Goal: Task Accomplishment & Management: Manage account settings

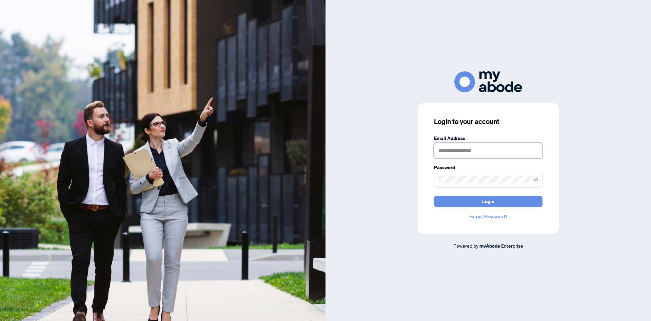
type input "**********"
click at [494, 195] on form "**********" at bounding box center [488, 170] width 109 height 73
click at [483, 200] on span "Login" at bounding box center [488, 201] width 12 height 11
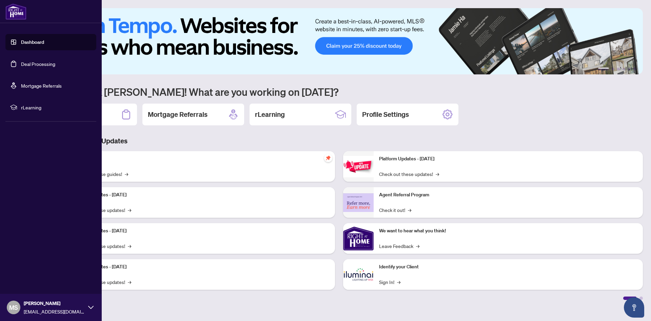
click at [21, 63] on link "Deal Processing" at bounding box center [38, 64] width 34 height 6
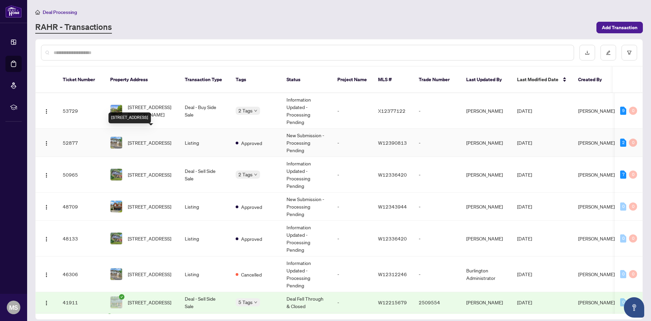
click at [144, 139] on span "[STREET_ADDRESS]" at bounding box center [149, 142] width 43 height 7
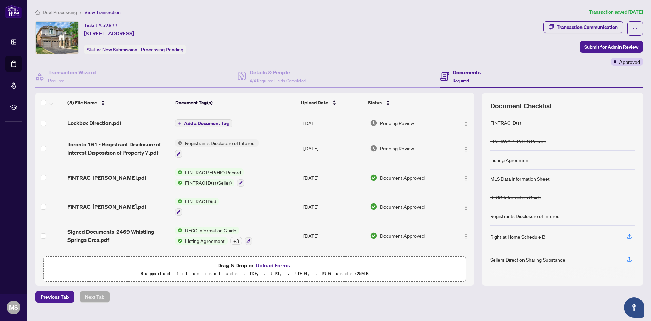
click at [272, 265] on button "Upload Forms" at bounding box center [273, 265] width 38 height 9
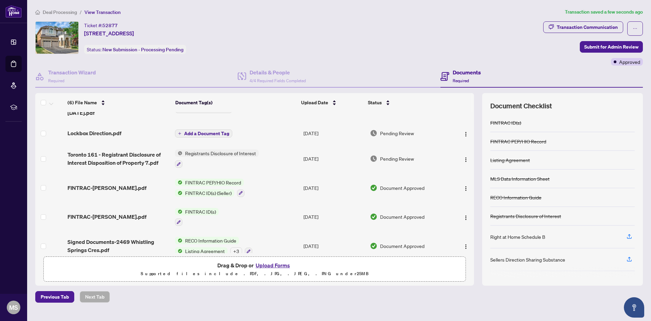
scroll to position [25, 0]
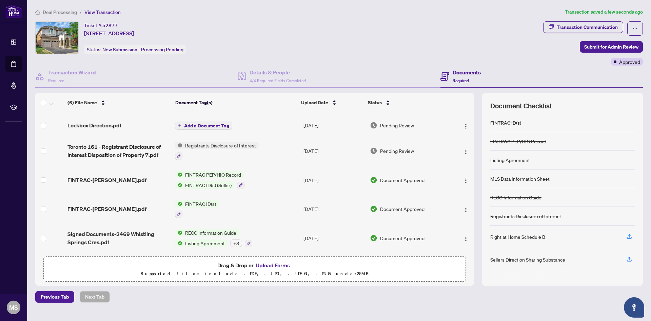
click at [158, 231] on span "Signed Documents-2469 Whistling Springs Cres.pdf" at bounding box center [119, 238] width 102 height 16
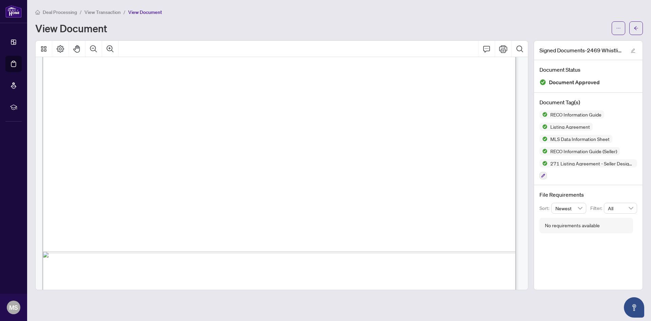
scroll to position [8515, 0]
click at [634, 28] on icon "arrow-left" at bounding box center [636, 28] width 5 height 5
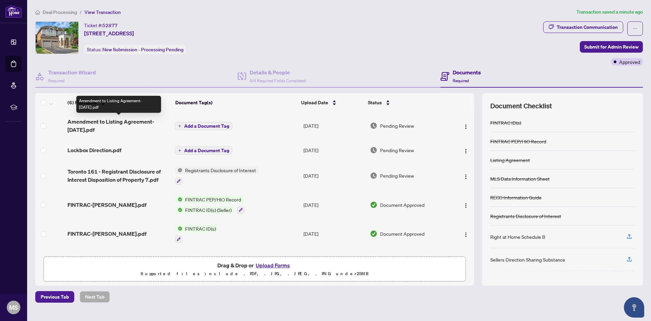
click at [104, 122] on span "Amendment to Listing Agreement-[DATE].pdf" at bounding box center [119, 125] width 102 height 16
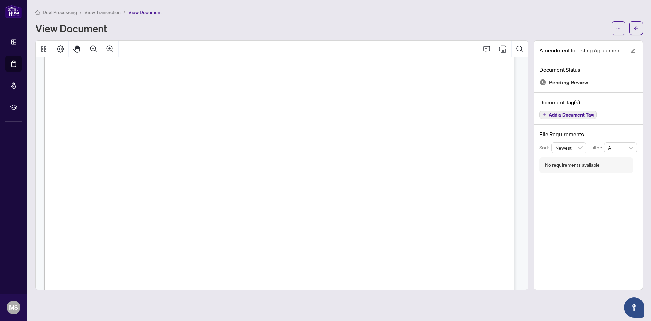
scroll to position [1017, 0]
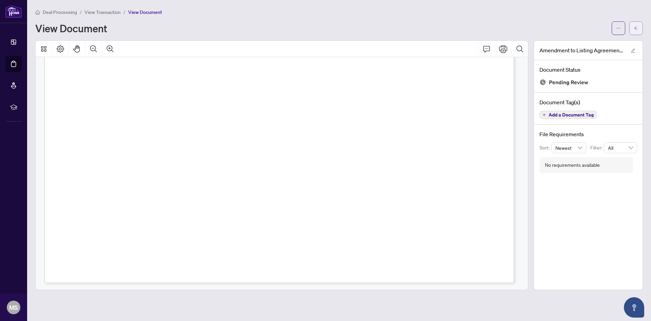
click at [640, 27] on button "button" at bounding box center [637, 28] width 14 height 14
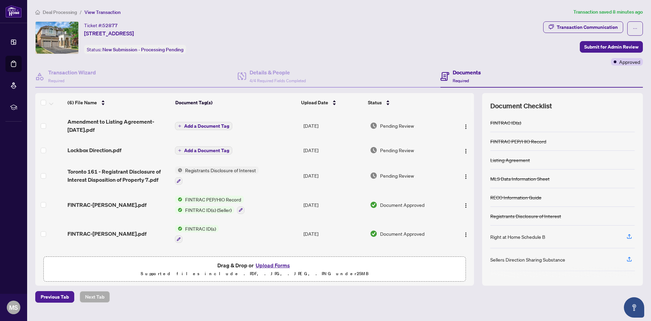
click at [196, 124] on span "Add a Document Tag" at bounding box center [206, 125] width 45 height 5
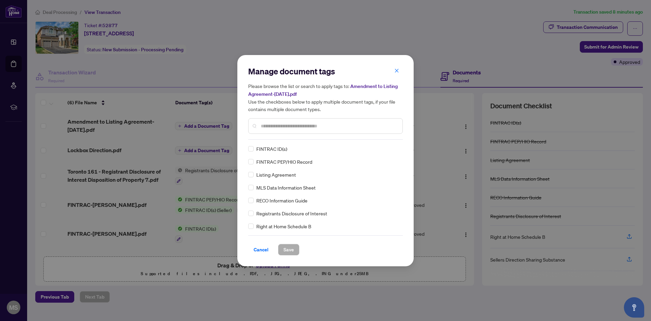
click at [294, 126] on input "text" at bounding box center [329, 125] width 136 height 7
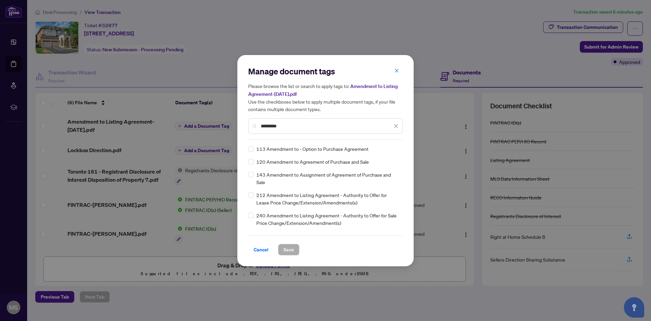
type input "*********"
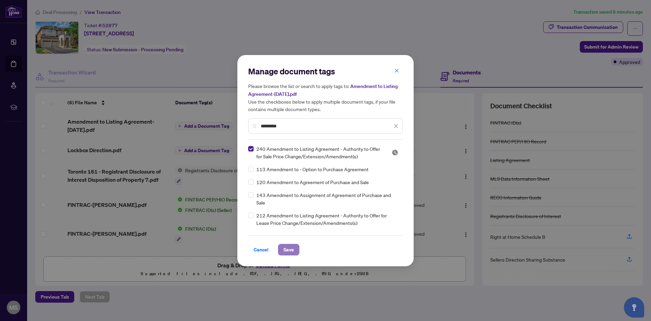
click at [286, 251] on span "Save" at bounding box center [289, 249] width 11 height 11
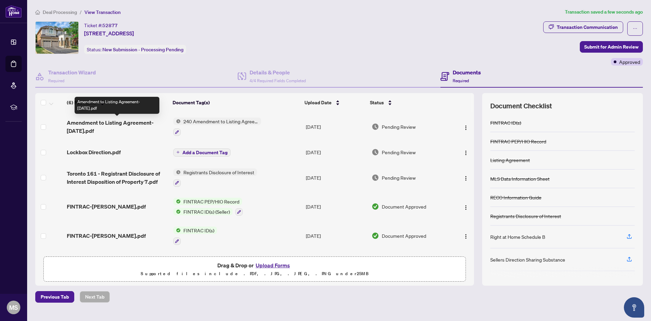
click at [98, 123] on span "Amendment to Listing Agreement-[DATE].pdf" at bounding box center [117, 126] width 101 height 16
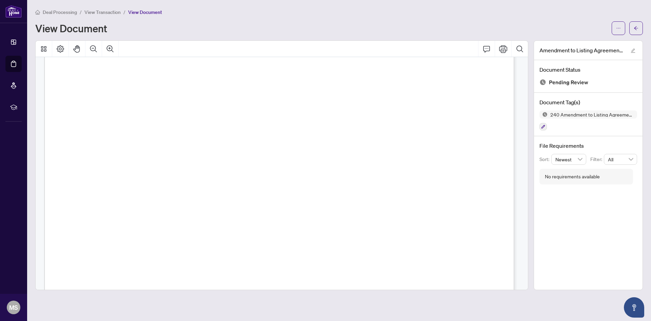
scroll to position [1017, 0]
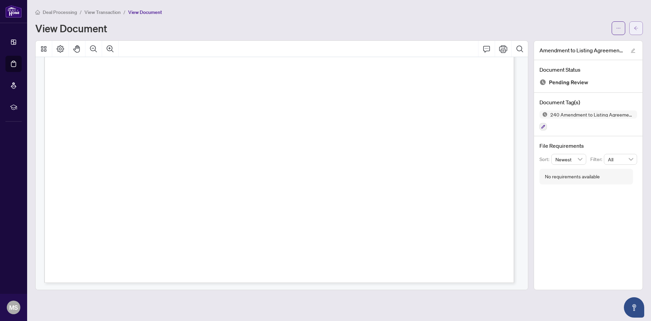
click at [635, 27] on icon "arrow-left" at bounding box center [636, 28] width 4 height 4
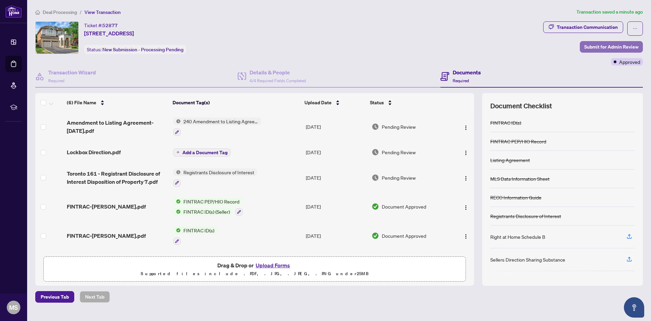
click at [598, 44] on span "Submit for Admin Review" at bounding box center [612, 46] width 54 height 11
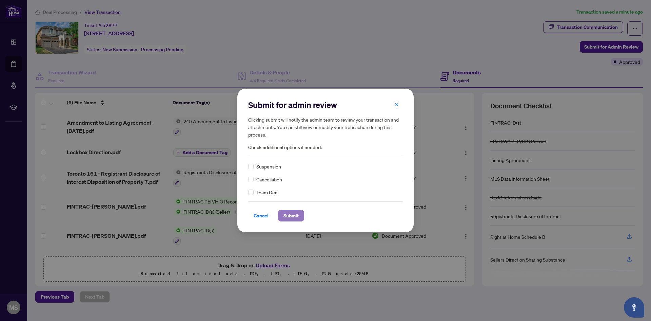
click at [291, 218] on span "Submit" at bounding box center [291, 215] width 15 height 11
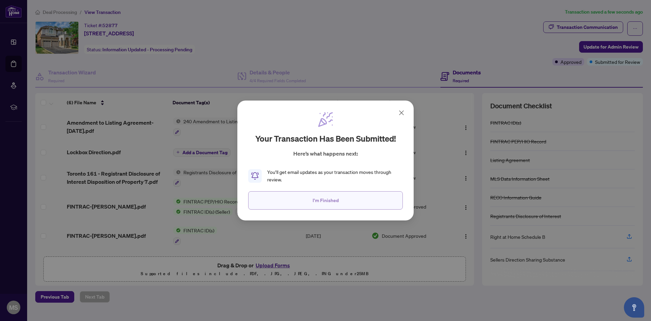
click at [358, 198] on button "I'm Finished" at bounding box center [325, 200] width 155 height 18
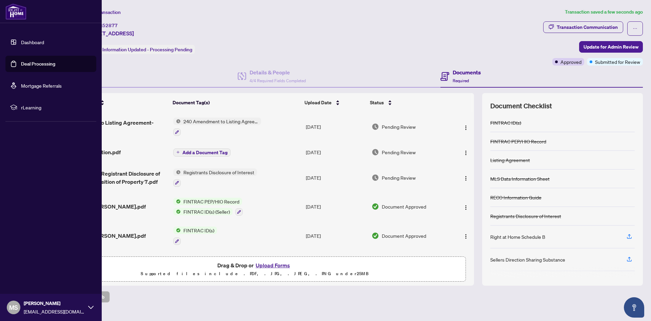
click at [21, 64] on link "Deal Processing" at bounding box center [38, 64] width 34 height 6
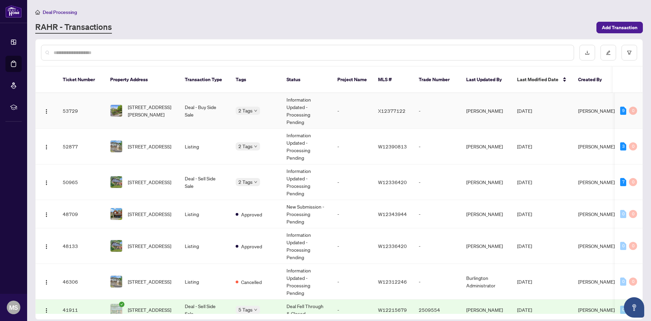
click at [254, 103] on div "Deposit Submitted Submitted for Review" at bounding box center [270, 111] width 68 height 27
click at [202, 174] on td "Deal - Sell Side Sale" at bounding box center [204, 182] width 51 height 36
click at [152, 142] on span "[STREET_ADDRESS]" at bounding box center [149, 145] width 43 height 7
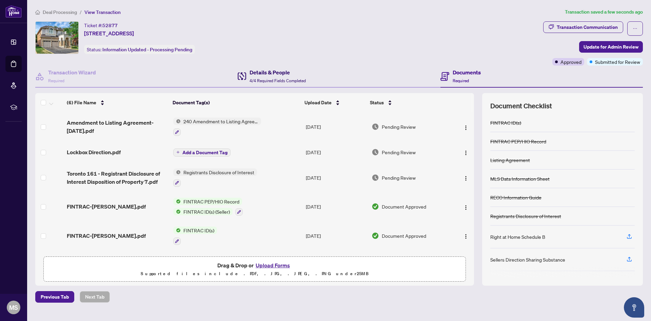
click at [246, 79] on icon at bounding box center [242, 76] width 8 height 8
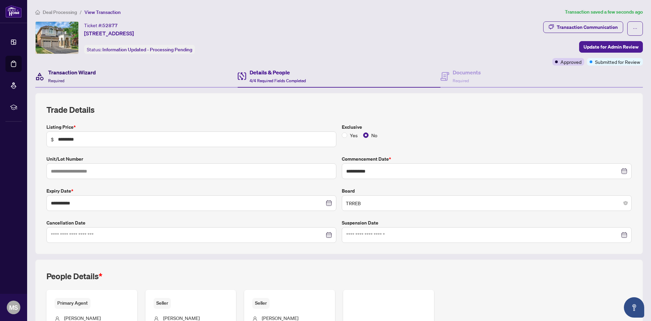
click at [88, 77] on div "Transaction Wizard Required" at bounding box center [72, 76] width 48 height 16
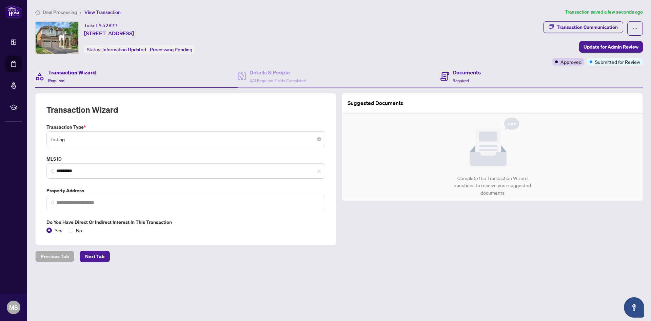
type input "**********"
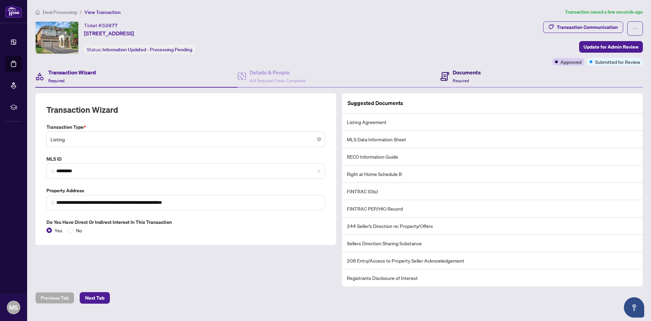
click at [457, 76] on h4 "Documents" at bounding box center [467, 72] width 28 height 8
